Goal: Find specific page/section: Find specific page/section

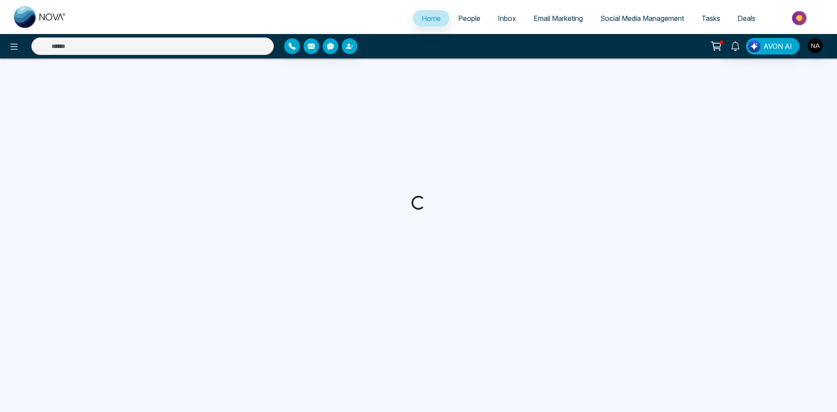
select select "*"
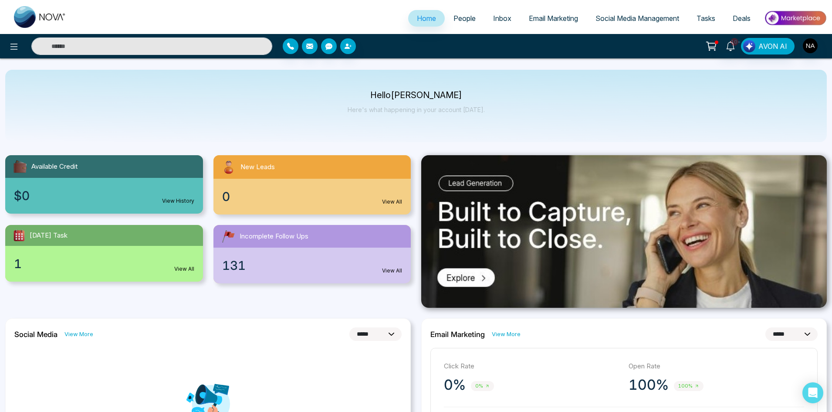
click at [715, 377] on div "100% 100%" at bounding box center [717, 384] width 176 height 17
click at [244, 261] on span "131" at bounding box center [234, 265] width 24 height 18
